Goal: Task Accomplishment & Management: Manage account settings

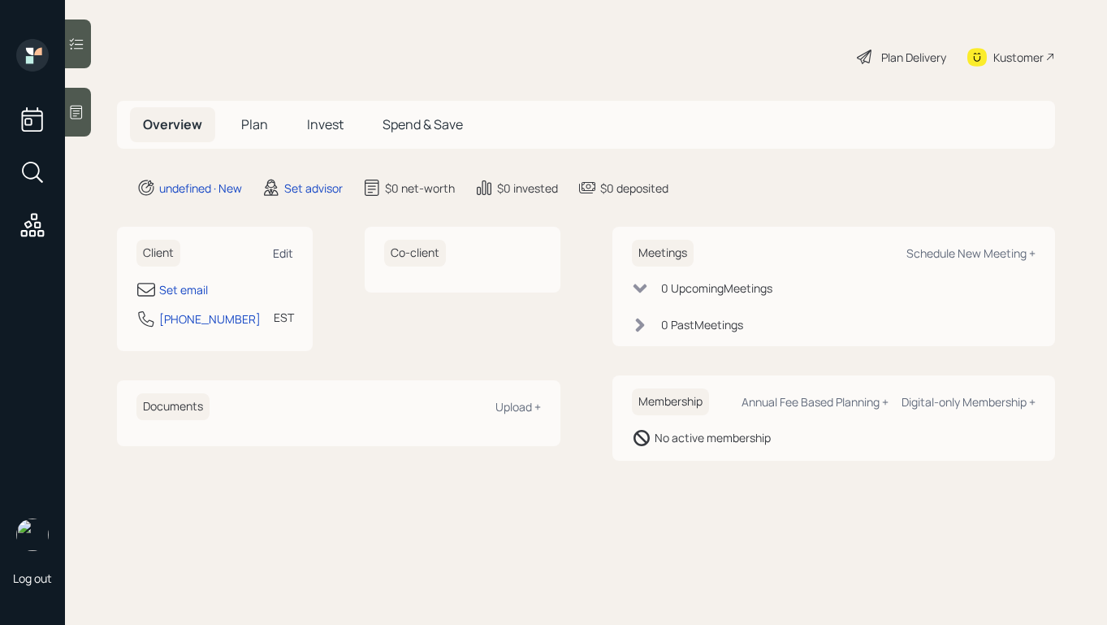
click at [287, 253] on div "Edit" at bounding box center [283, 252] width 20 height 15
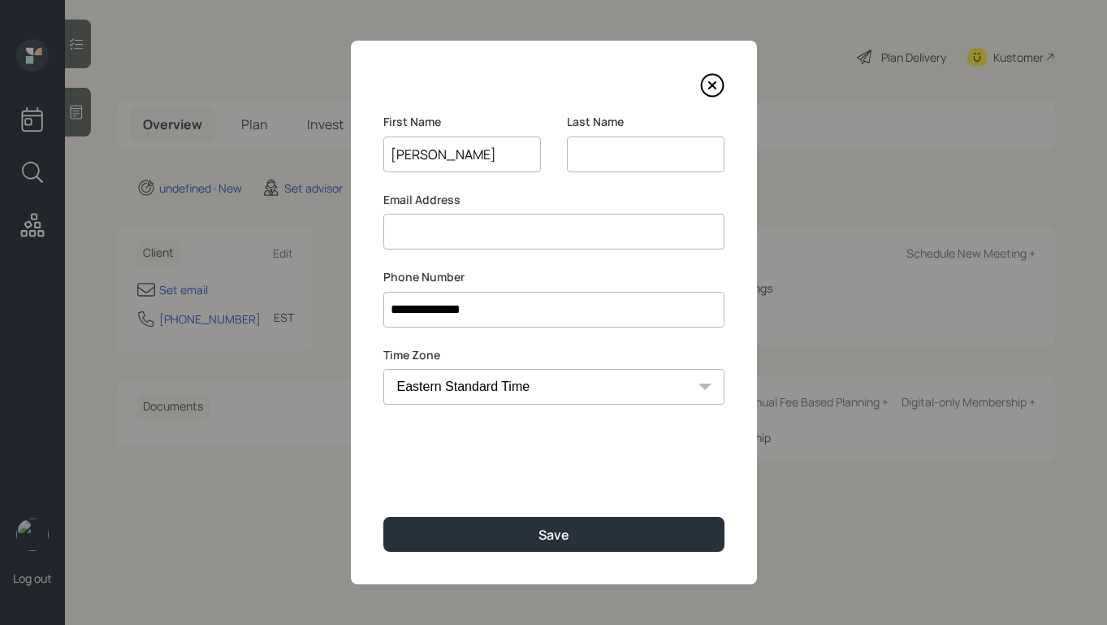
type input "Phylis"
click at [729, 84] on div "**********" at bounding box center [554, 313] width 406 height 544
click at [717, 82] on icon at bounding box center [712, 85] width 24 height 24
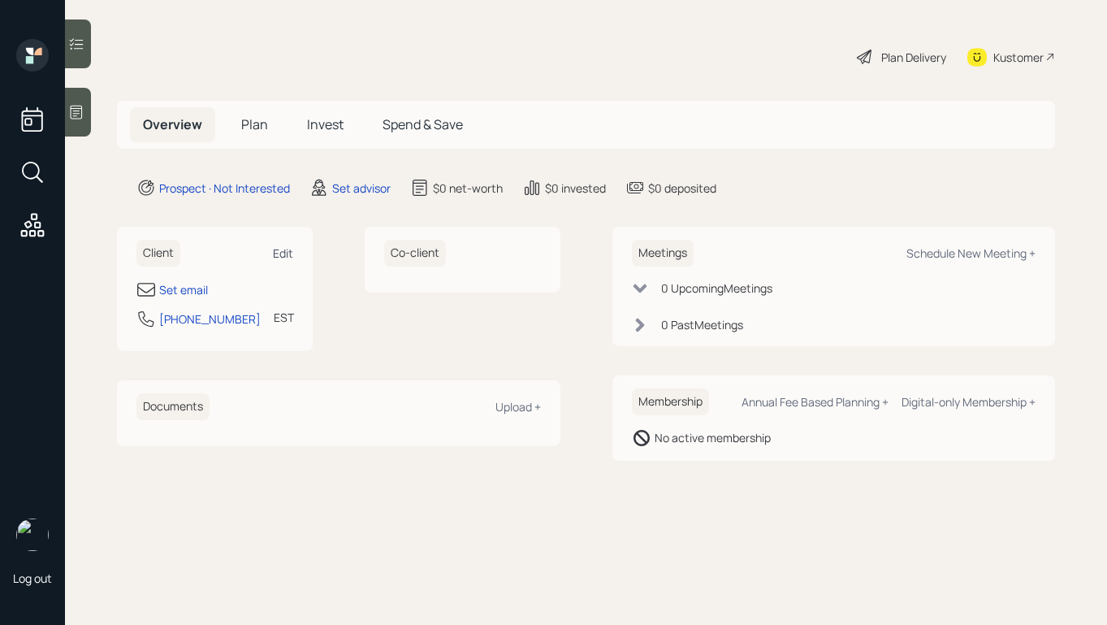
click at [275, 248] on div "Edit" at bounding box center [283, 252] width 20 height 15
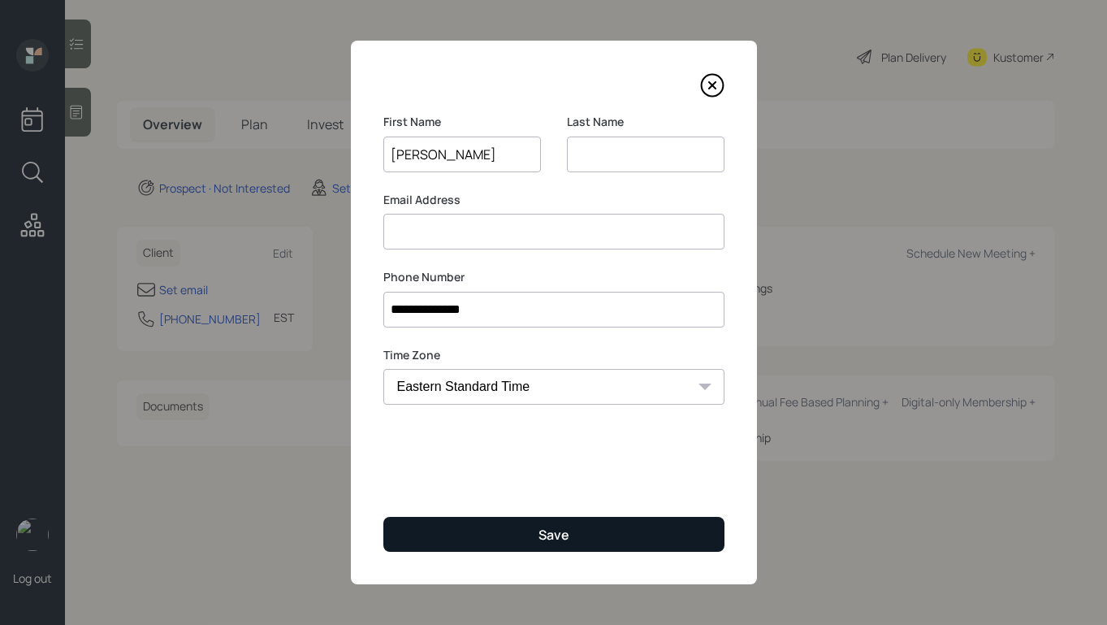
type input "Phylis"
click at [581, 529] on button "Save" at bounding box center [553, 534] width 341 height 35
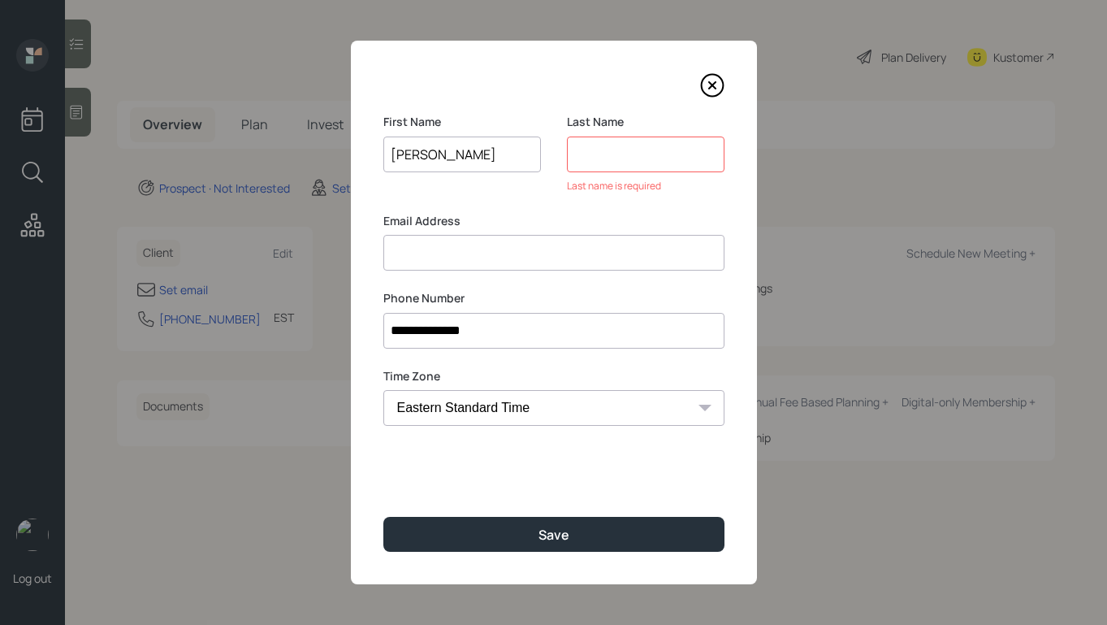
click at [631, 147] on input at bounding box center [646, 154] width 158 height 36
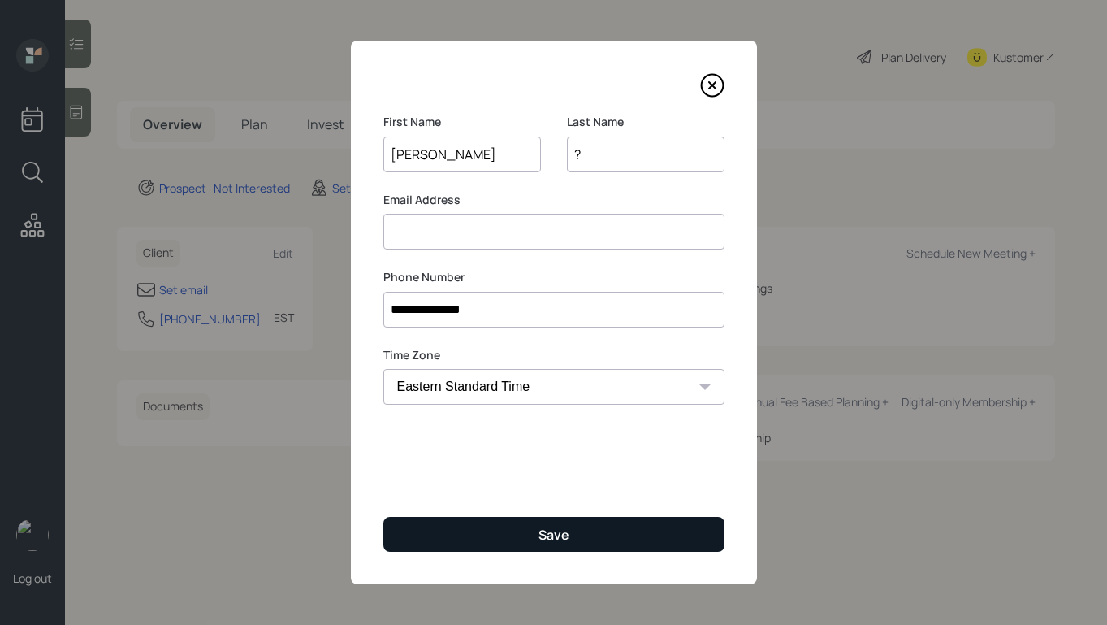
type input "?"
click at [547, 538] on div "Save" at bounding box center [554, 535] width 31 height 18
